Goal: Information Seeking & Learning: Find specific fact

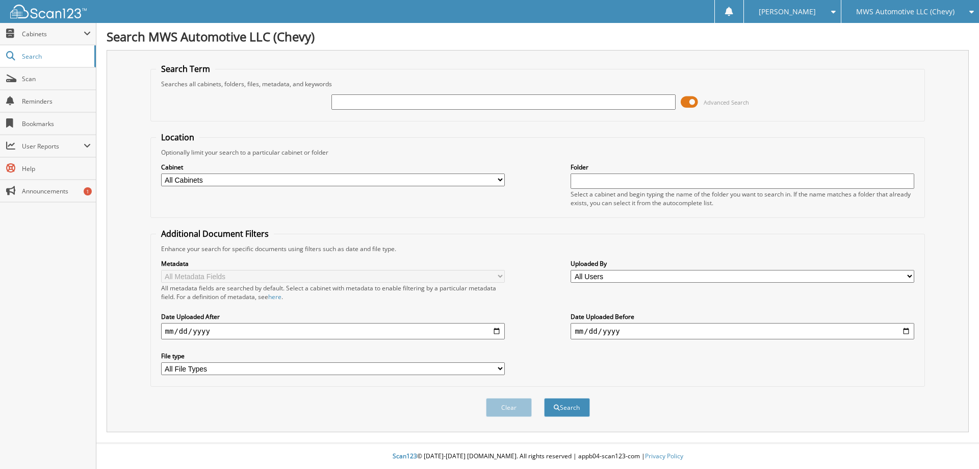
click at [473, 104] on input "text" at bounding box center [504, 101] width 344 height 15
type input "G43803A"
click at [580, 403] on button "Search" at bounding box center [567, 407] width 46 height 19
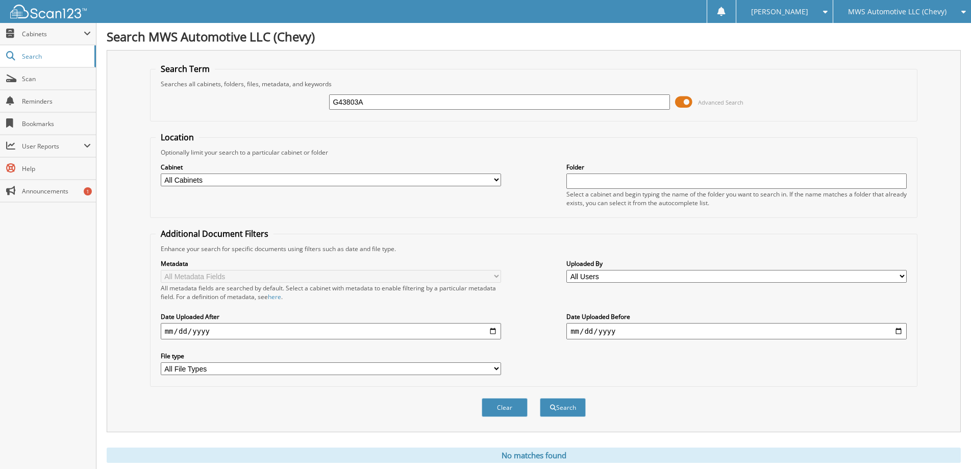
click at [924, 2] on div "MWS Automotive LLC (Chevy)" at bounding box center [902, 11] width 128 height 23
click at [922, 60] on link "[GEOGRAPHIC_DATA] Buick GMC" at bounding box center [902, 59] width 138 height 18
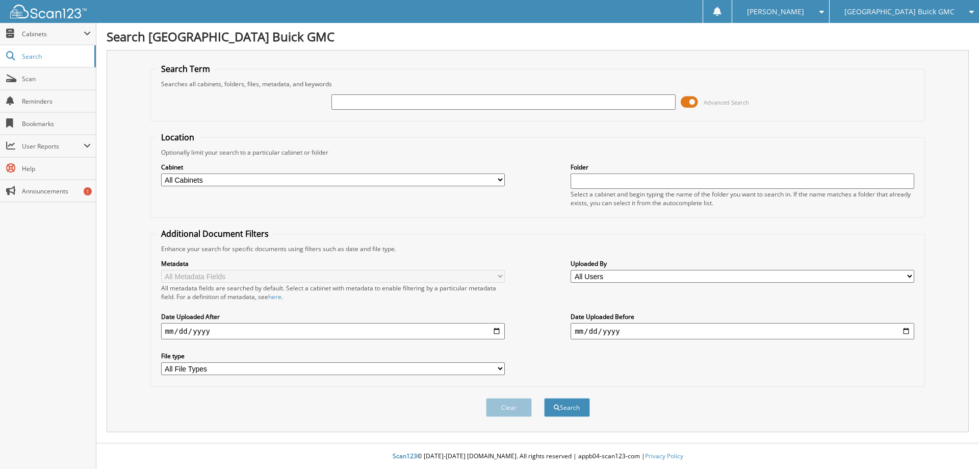
drag, startPoint x: 521, startPoint y: 111, endPoint x: 516, endPoint y: 95, distance: 16.1
click at [517, 105] on div "Advanced Search" at bounding box center [538, 102] width 764 height 28
click at [516, 95] on input "text" at bounding box center [504, 101] width 344 height 15
paste input "G43803A"
type input "G43803A"
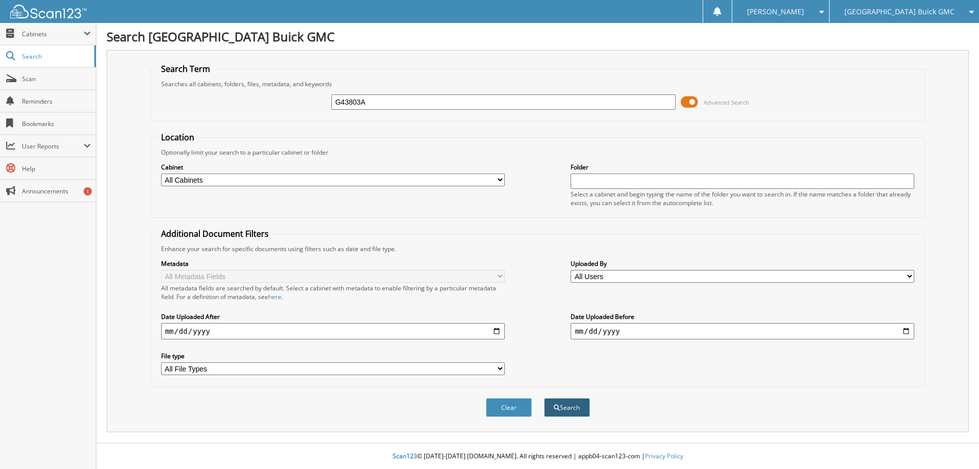
click at [571, 404] on button "Search" at bounding box center [567, 407] width 46 height 19
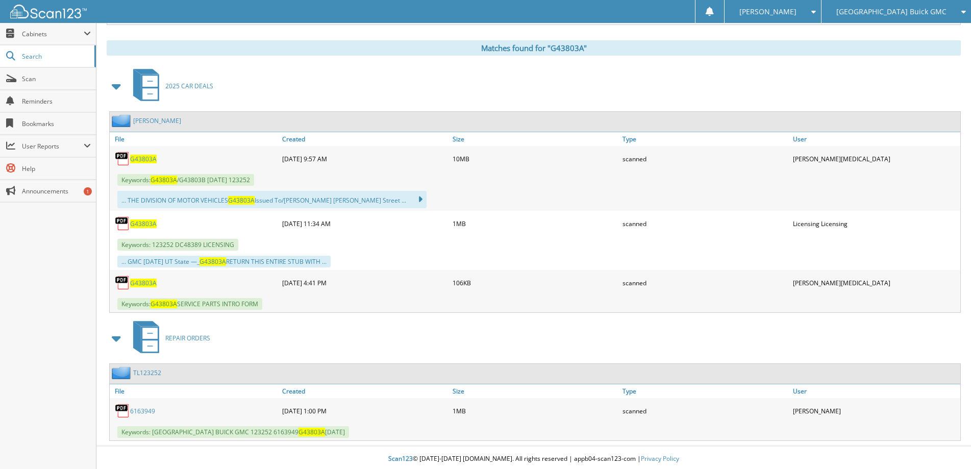
scroll to position [410, 0]
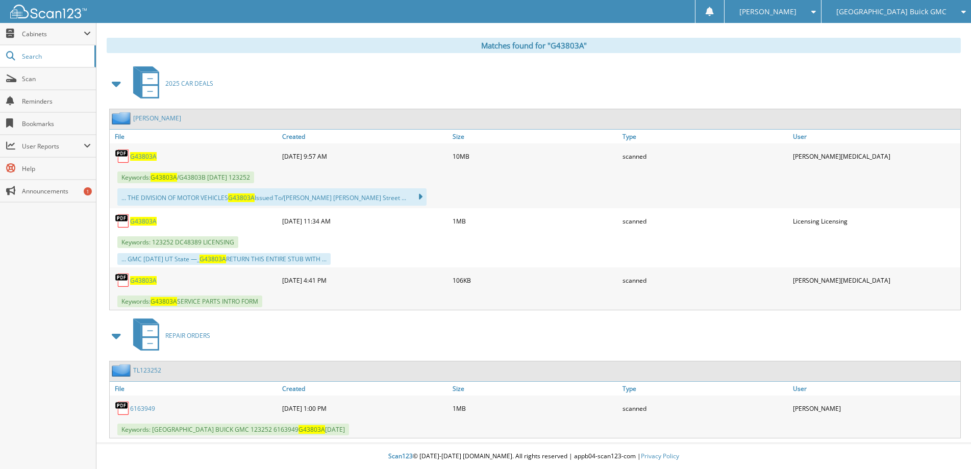
click at [142, 154] on span "G43803A" at bounding box center [143, 156] width 27 height 9
click at [141, 282] on span "G43803A" at bounding box center [143, 280] width 27 height 9
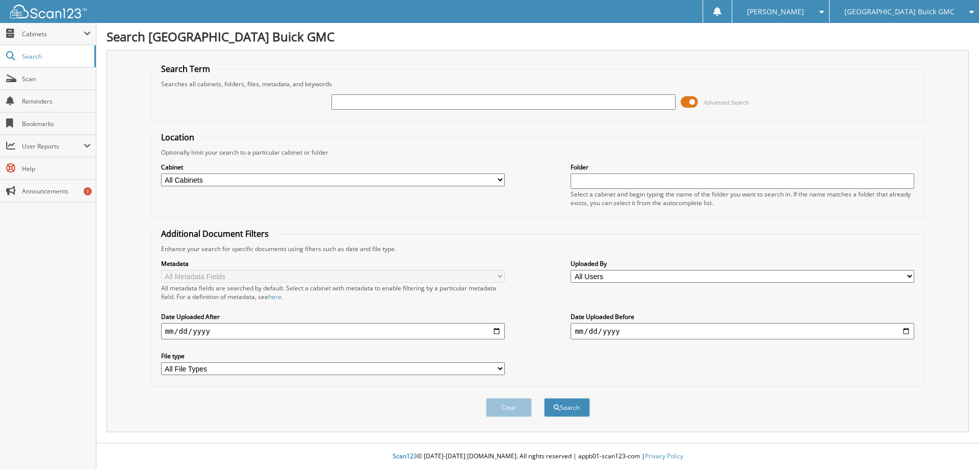
click at [360, 103] on input "text" at bounding box center [504, 101] width 344 height 15
type input "G44008A"
click at [565, 402] on button "Search" at bounding box center [567, 407] width 46 height 19
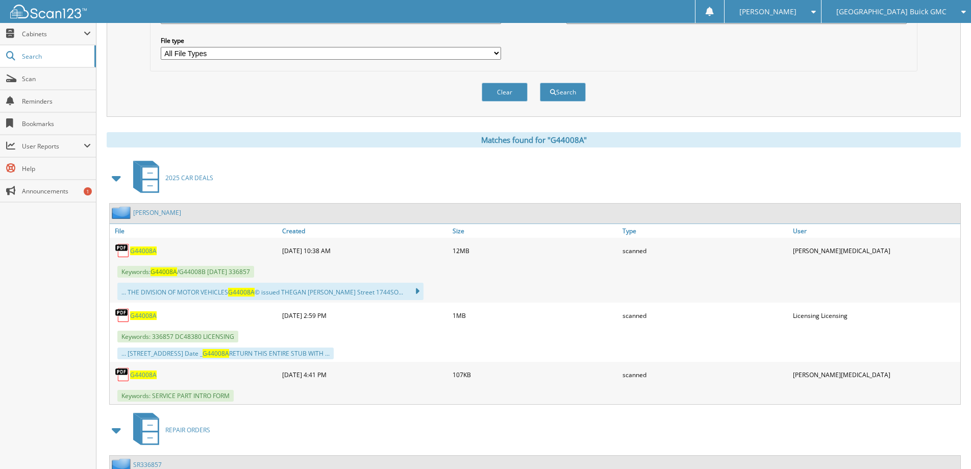
scroll to position [408, 0]
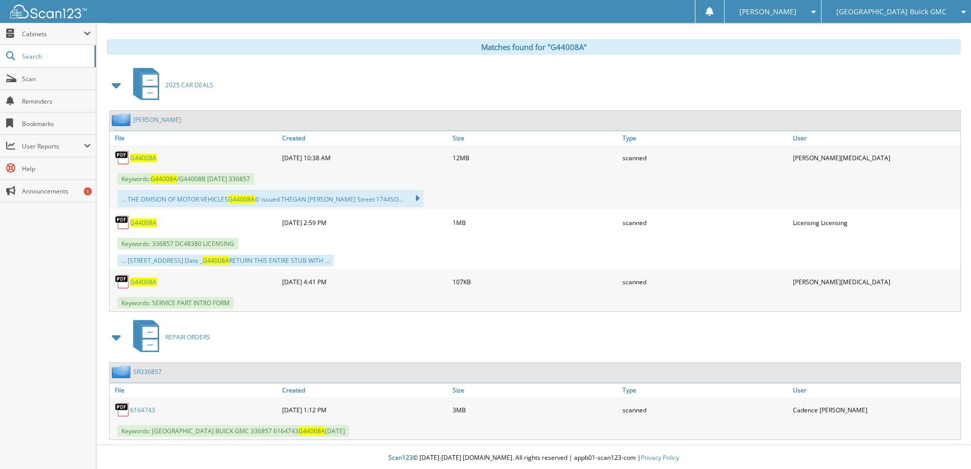
click at [142, 157] on span "G44008A" at bounding box center [143, 158] width 27 height 9
click at [135, 159] on span "G44008A" at bounding box center [143, 158] width 27 height 9
click at [141, 286] on span "G44008A" at bounding box center [143, 281] width 27 height 9
